Goal: Task Accomplishment & Management: Use online tool/utility

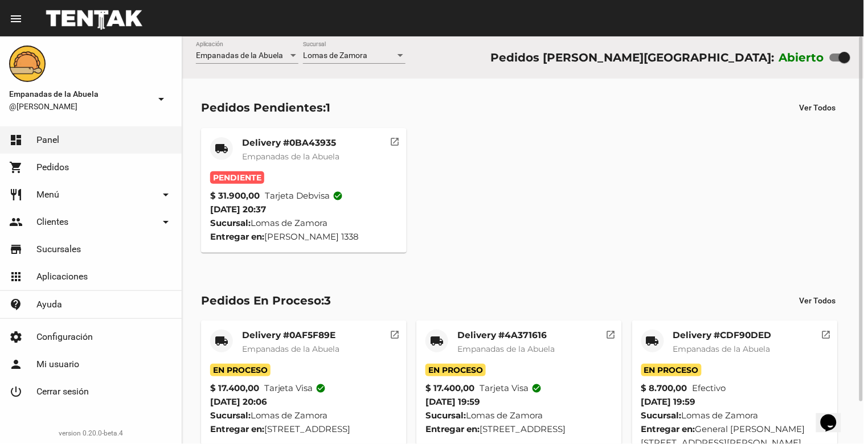
click at [292, 149] on div "Delivery #0BA43935 Empanadas de la Abuela" at bounding box center [290, 154] width 97 height 34
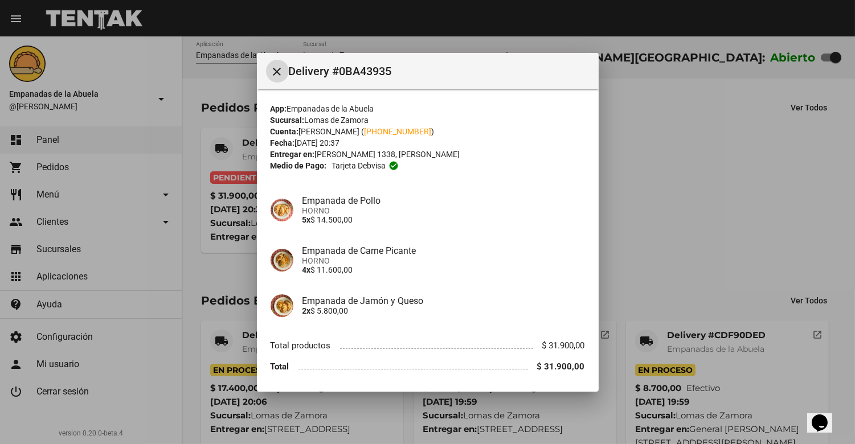
scroll to position [38, 0]
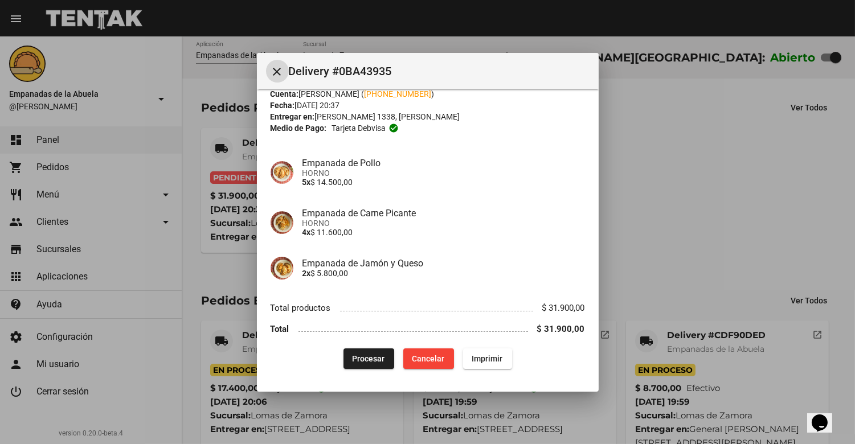
click at [373, 359] on span "Procesar" at bounding box center [369, 358] width 32 height 9
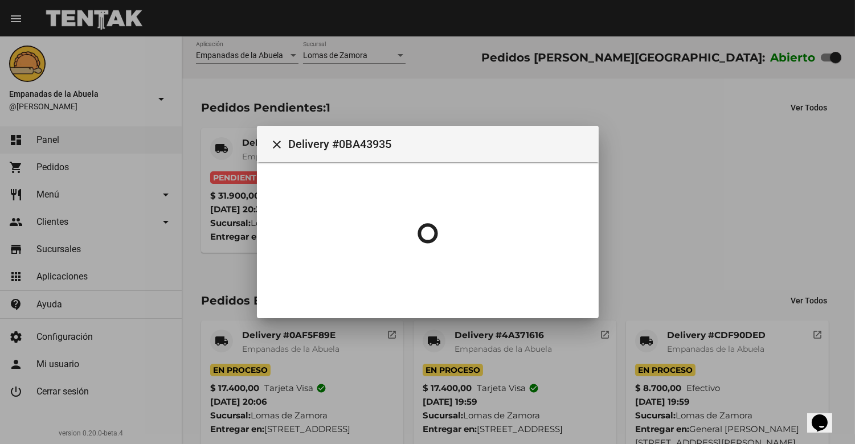
scroll to position [0, 0]
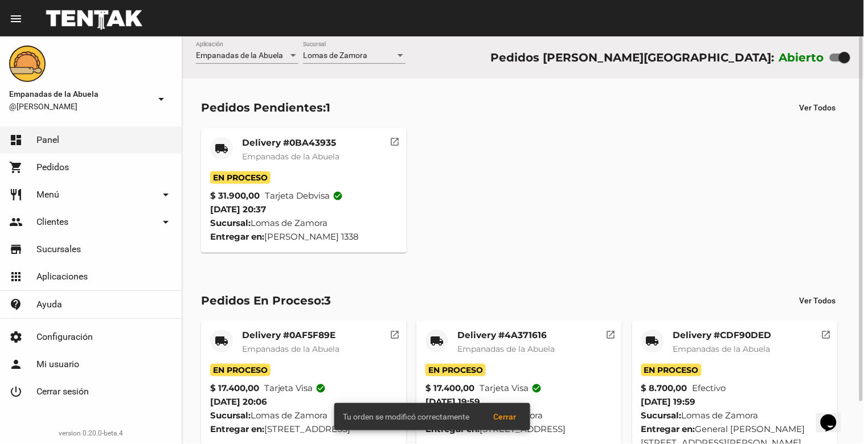
click at [288, 158] on span "Empanadas de la Abuela" at bounding box center [290, 157] width 97 height 10
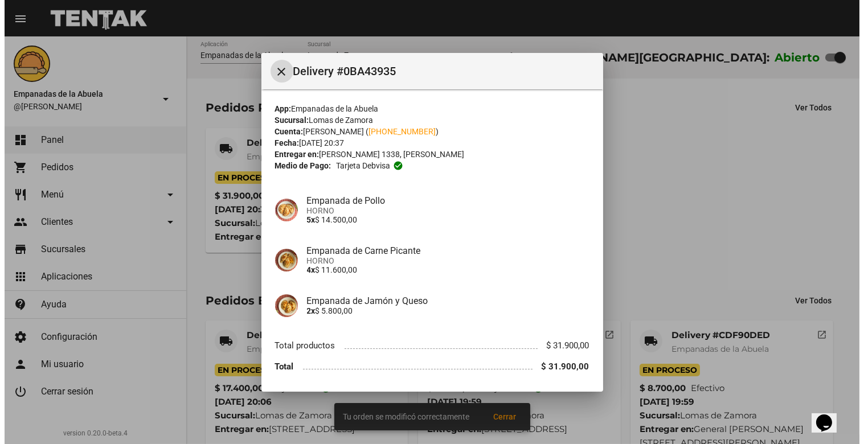
scroll to position [38, 0]
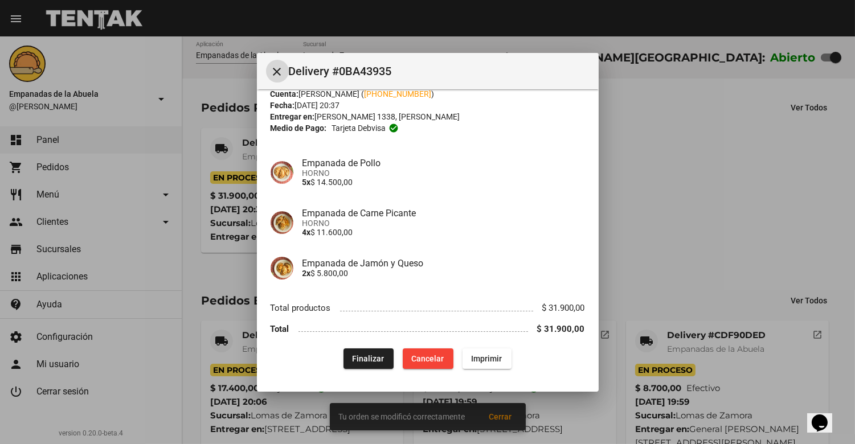
click at [479, 354] on span "Imprimir" at bounding box center [487, 358] width 31 height 9
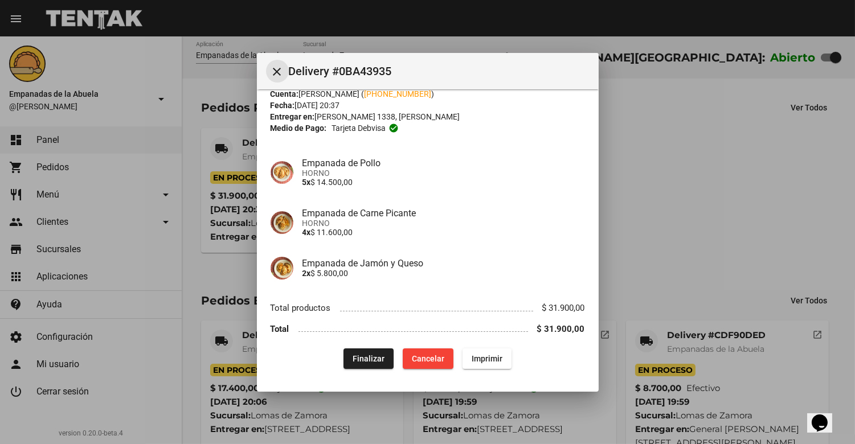
click at [275, 73] on mat-icon "close" at bounding box center [278, 72] width 14 height 14
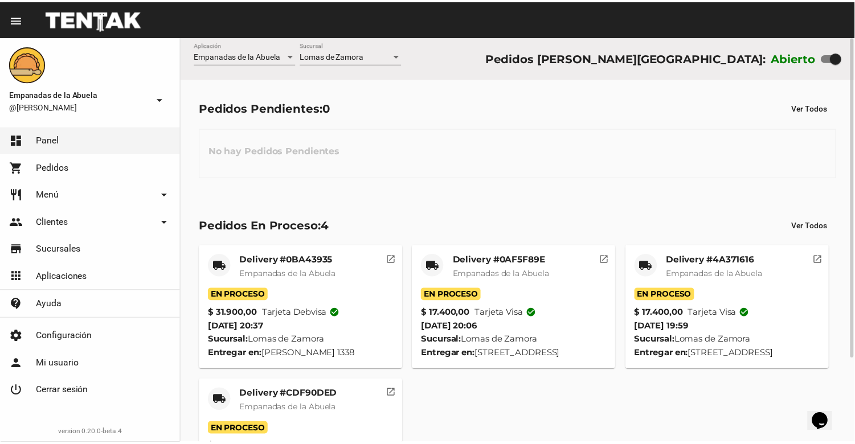
scroll to position [107, 0]
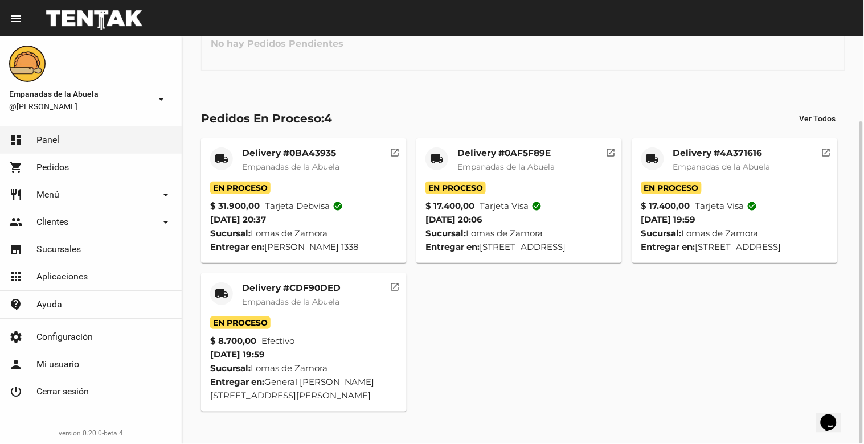
click at [294, 294] on mat-card-title "Delivery #CDF90DED" at bounding box center [291, 288] width 99 height 11
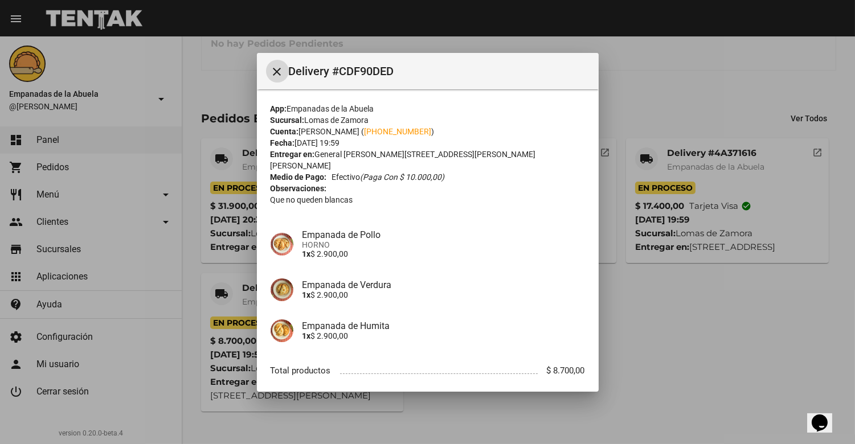
scroll to position [52, 0]
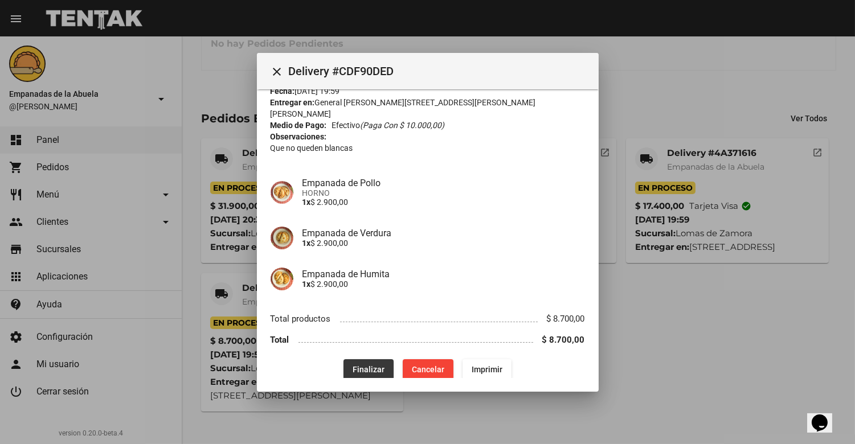
click at [363, 365] on span "Finalizar" at bounding box center [369, 369] width 32 height 9
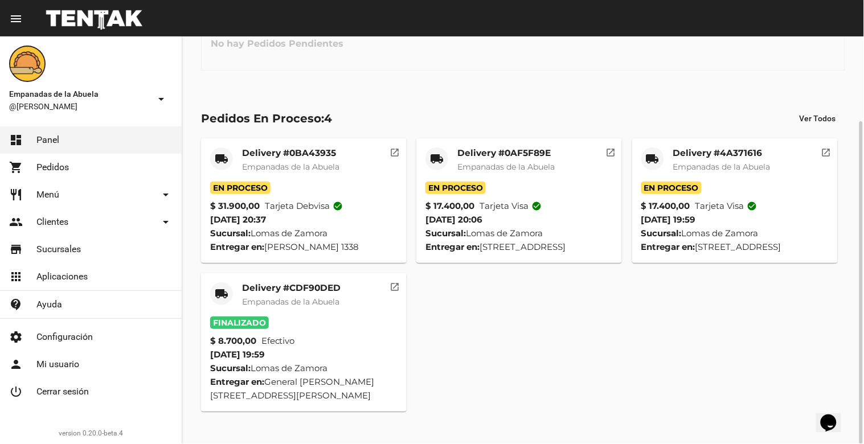
click at [730, 152] on mat-card-title "Delivery #4A371616" at bounding box center [721, 153] width 97 height 11
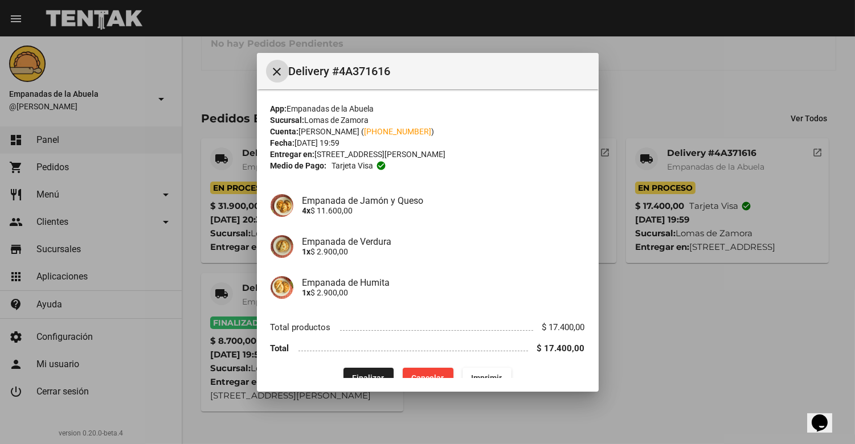
scroll to position [19, 0]
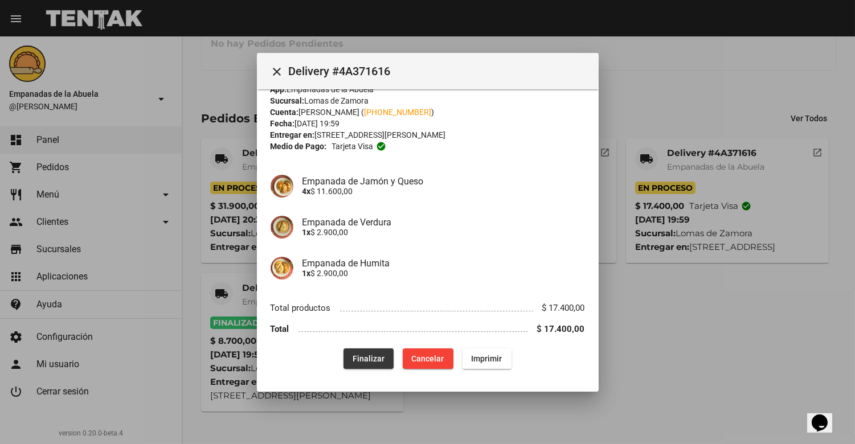
click at [366, 362] on span "Finalizar" at bounding box center [369, 358] width 32 height 9
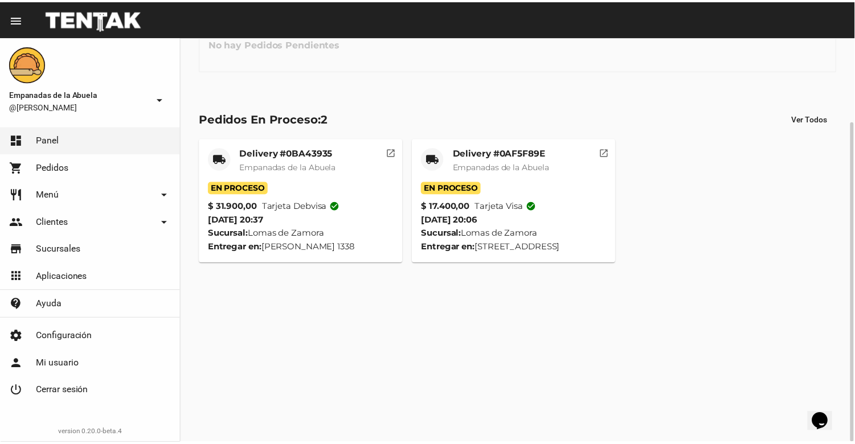
scroll to position [0, 0]
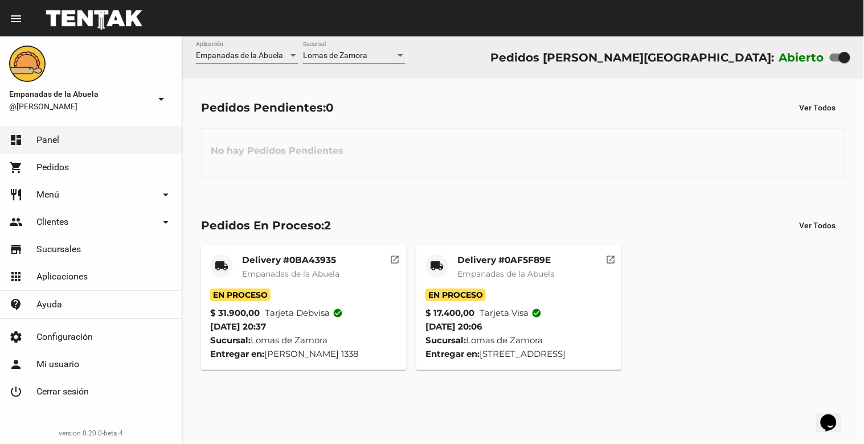
click at [513, 265] on mat-card-title "Delivery #0AF5F89E" at bounding box center [505, 260] width 97 height 11
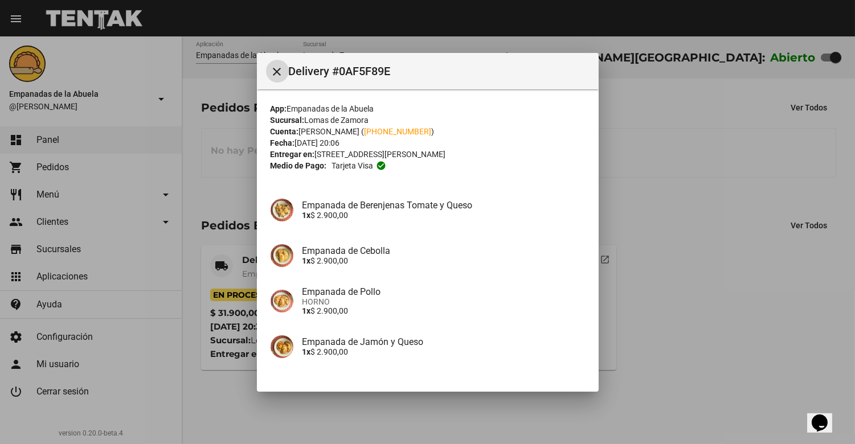
scroll to position [129, 0]
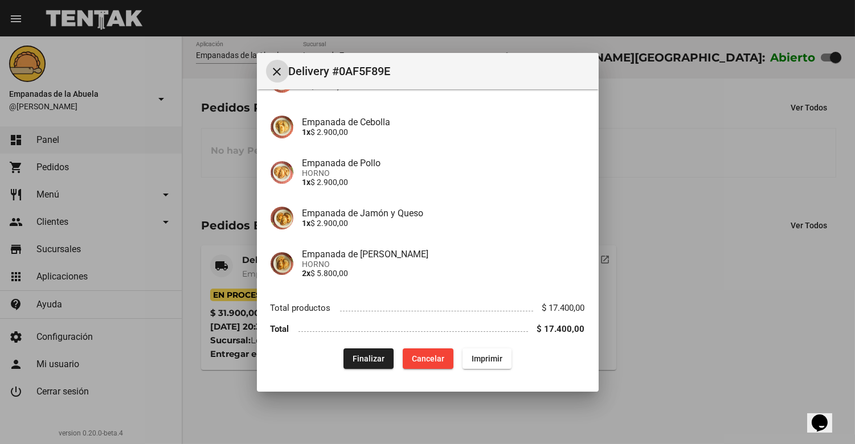
click at [362, 357] on span "Finalizar" at bounding box center [369, 358] width 32 height 9
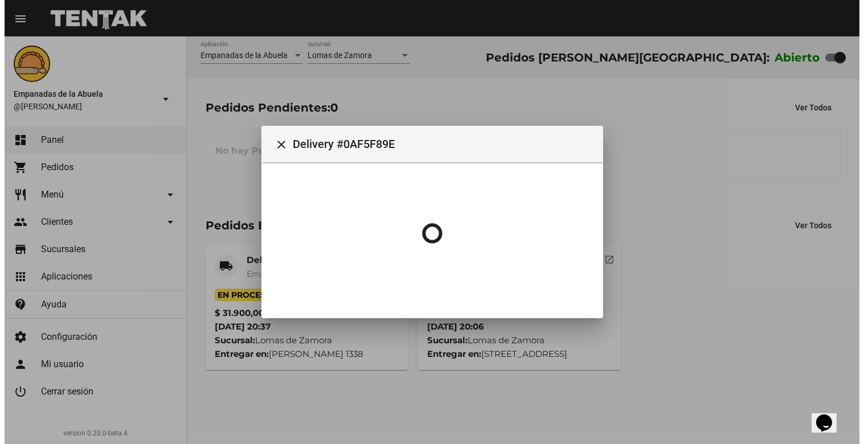
scroll to position [0, 0]
